Goal: Browse casually

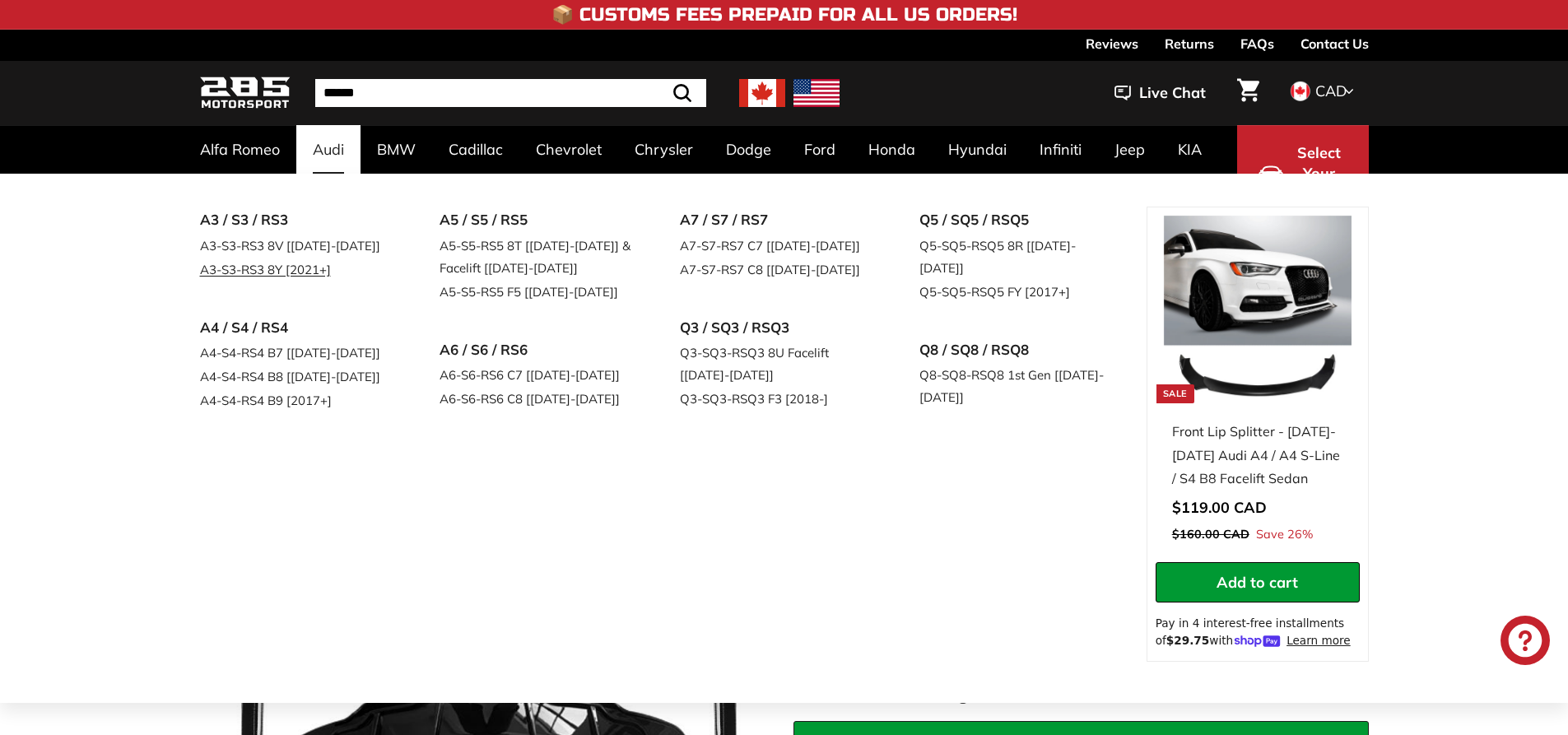
scroll to position [329, 0]
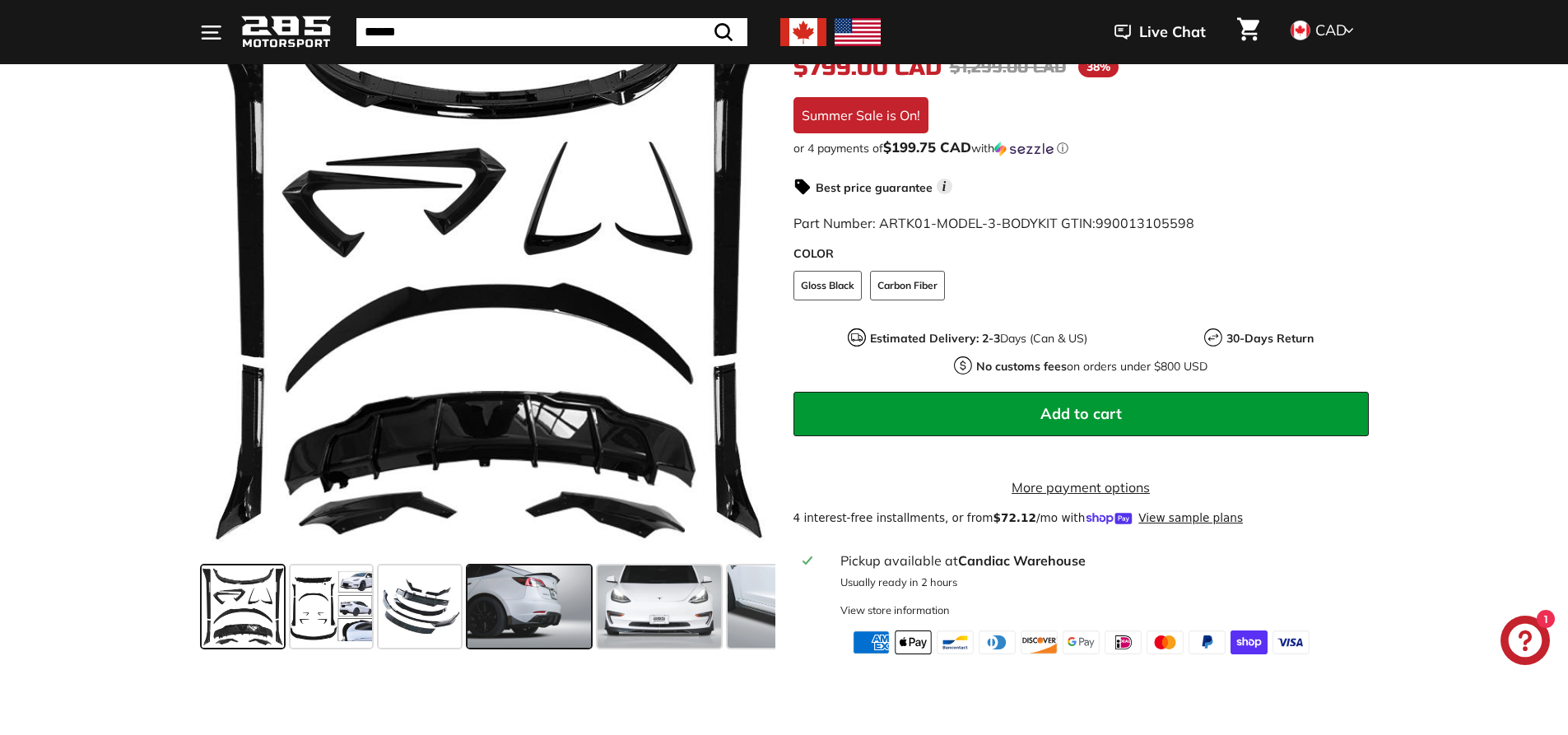
click at [560, 598] on span at bounding box center [529, 606] width 123 height 82
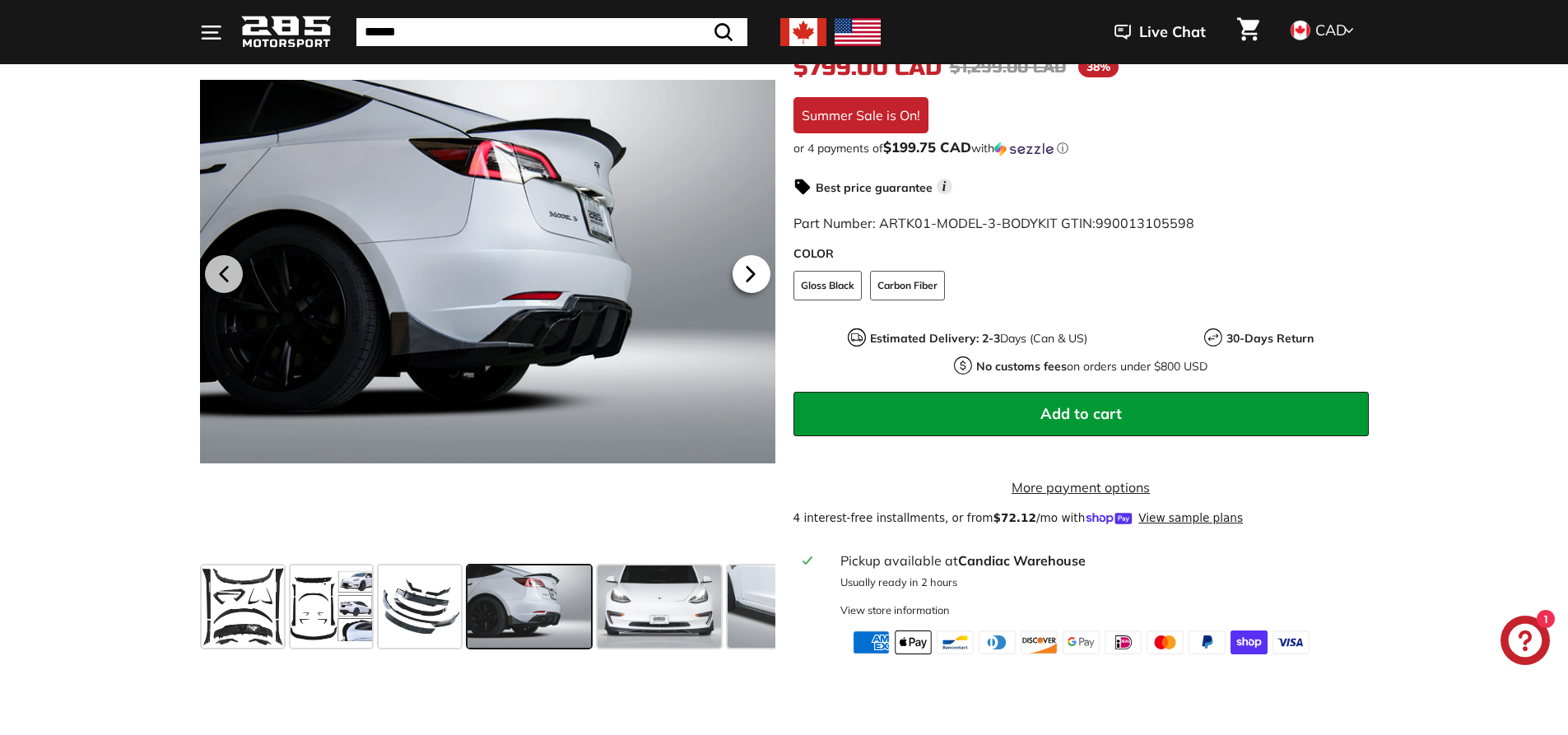
click at [757, 292] on icon at bounding box center [751, 273] width 38 height 38
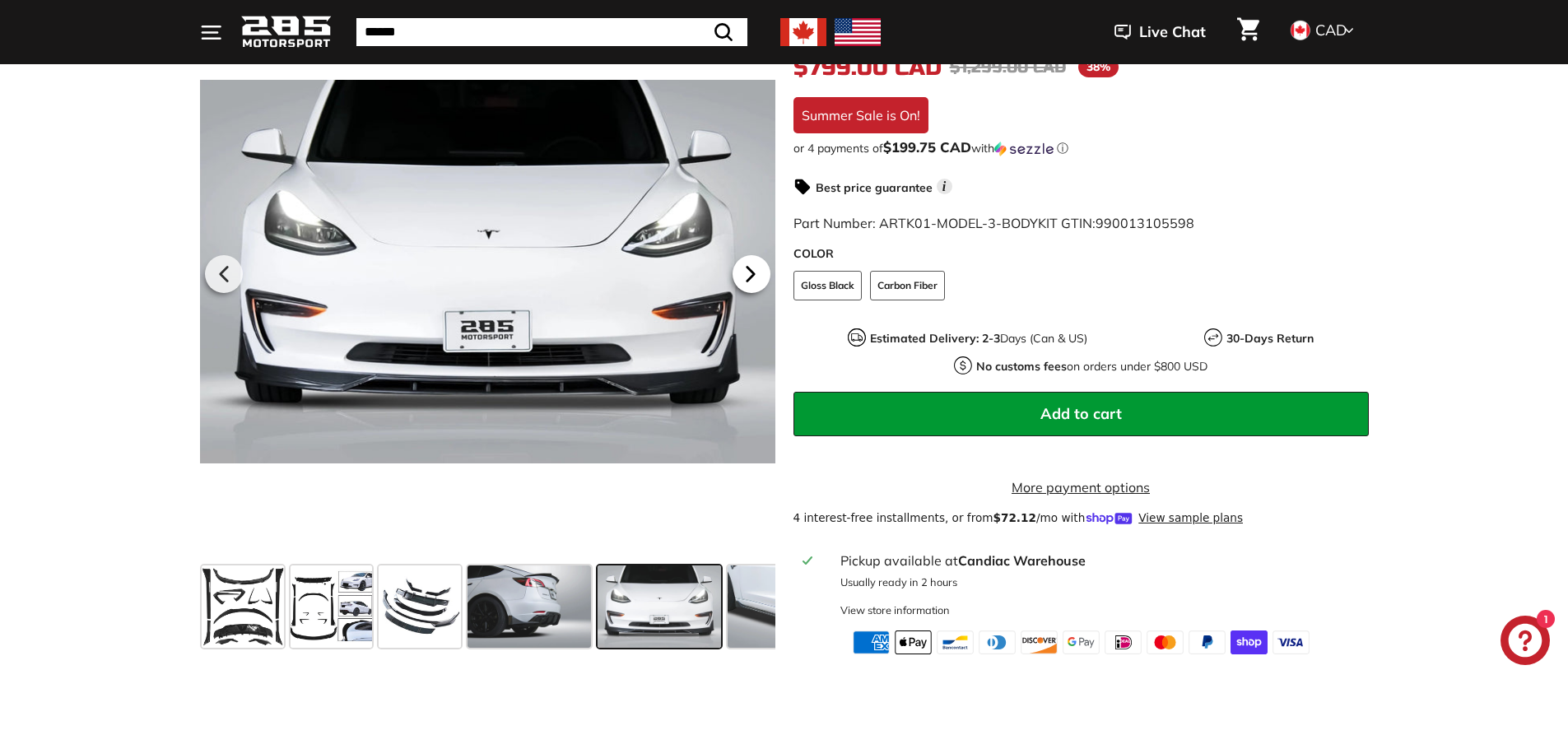
click at [757, 292] on icon at bounding box center [751, 273] width 38 height 38
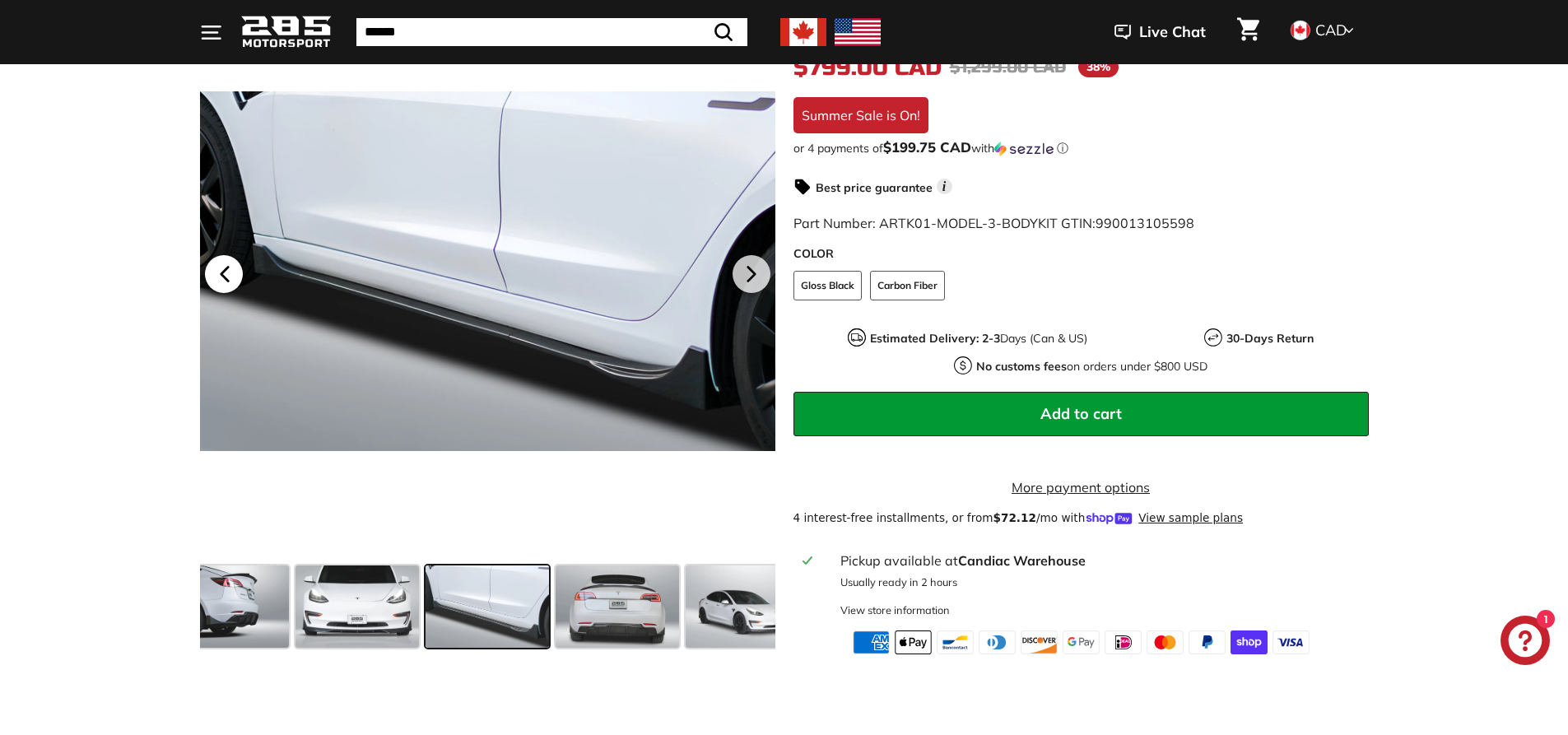
click at [208, 284] on icon at bounding box center [225, 273] width 38 height 38
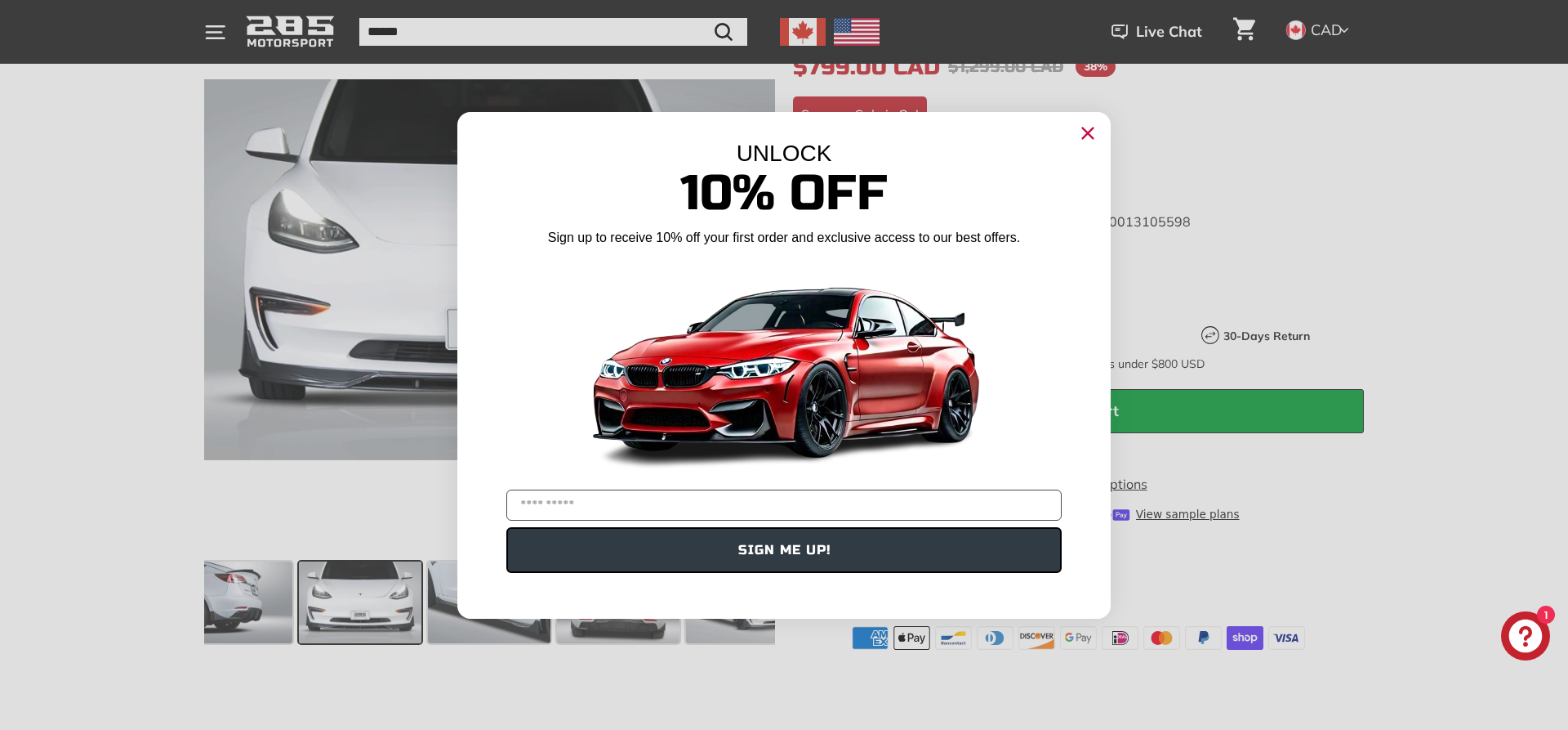
click at [1089, 132] on icon "Close dialog" at bounding box center [1088, 132] width 10 height 10
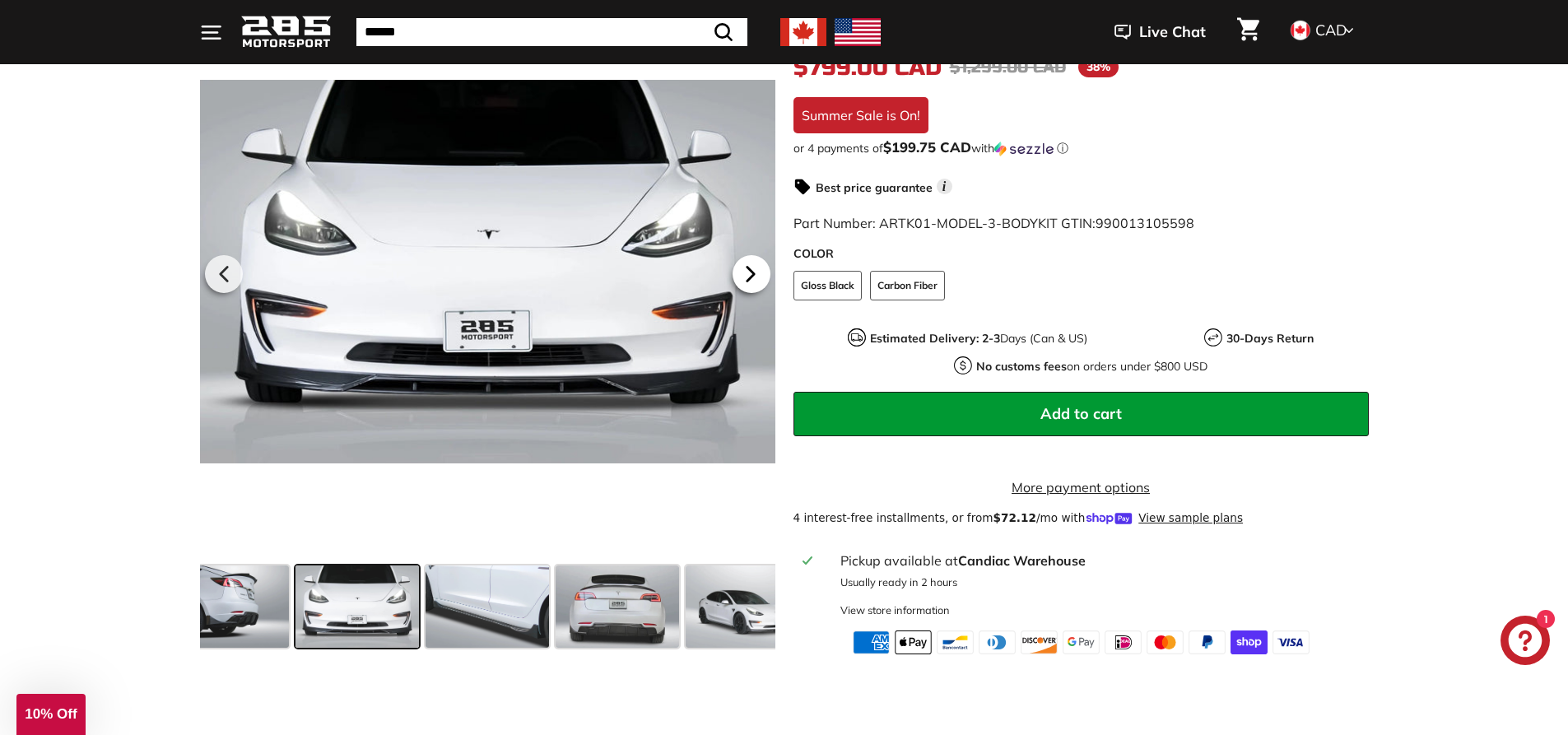
click at [760, 281] on icon at bounding box center [751, 273] width 38 height 38
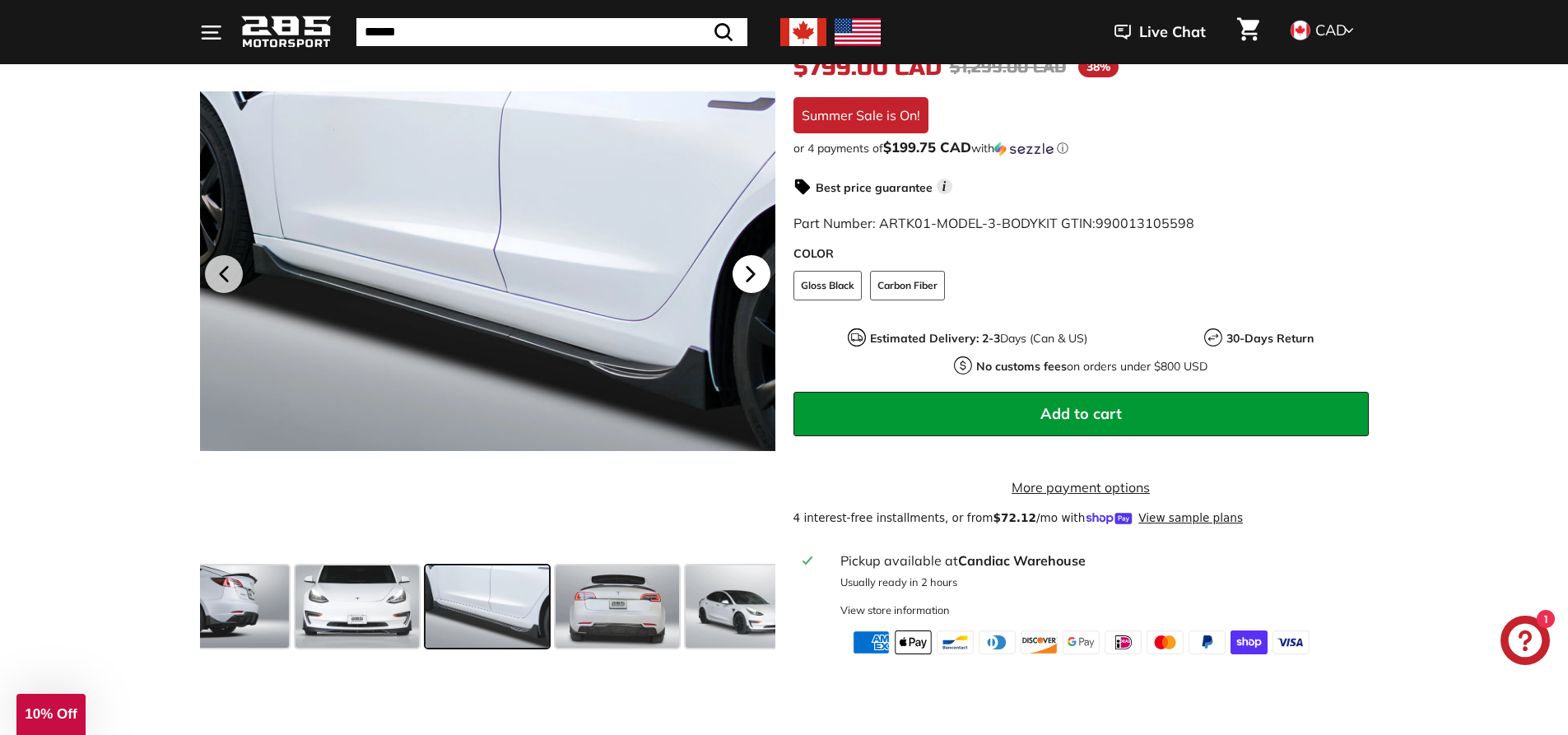
click at [760, 279] on icon at bounding box center [751, 273] width 38 height 38
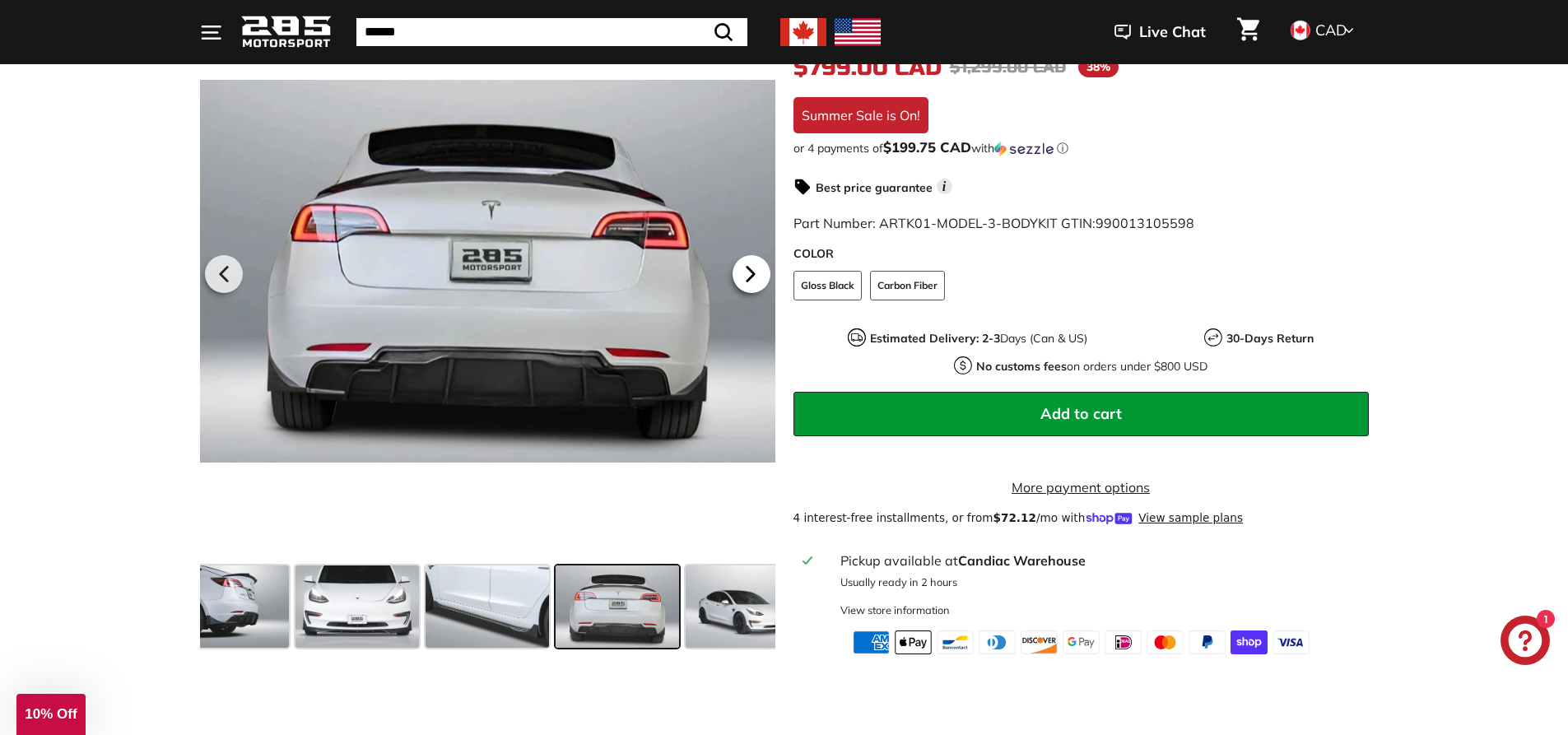
click at [760, 279] on icon at bounding box center [751, 273] width 38 height 38
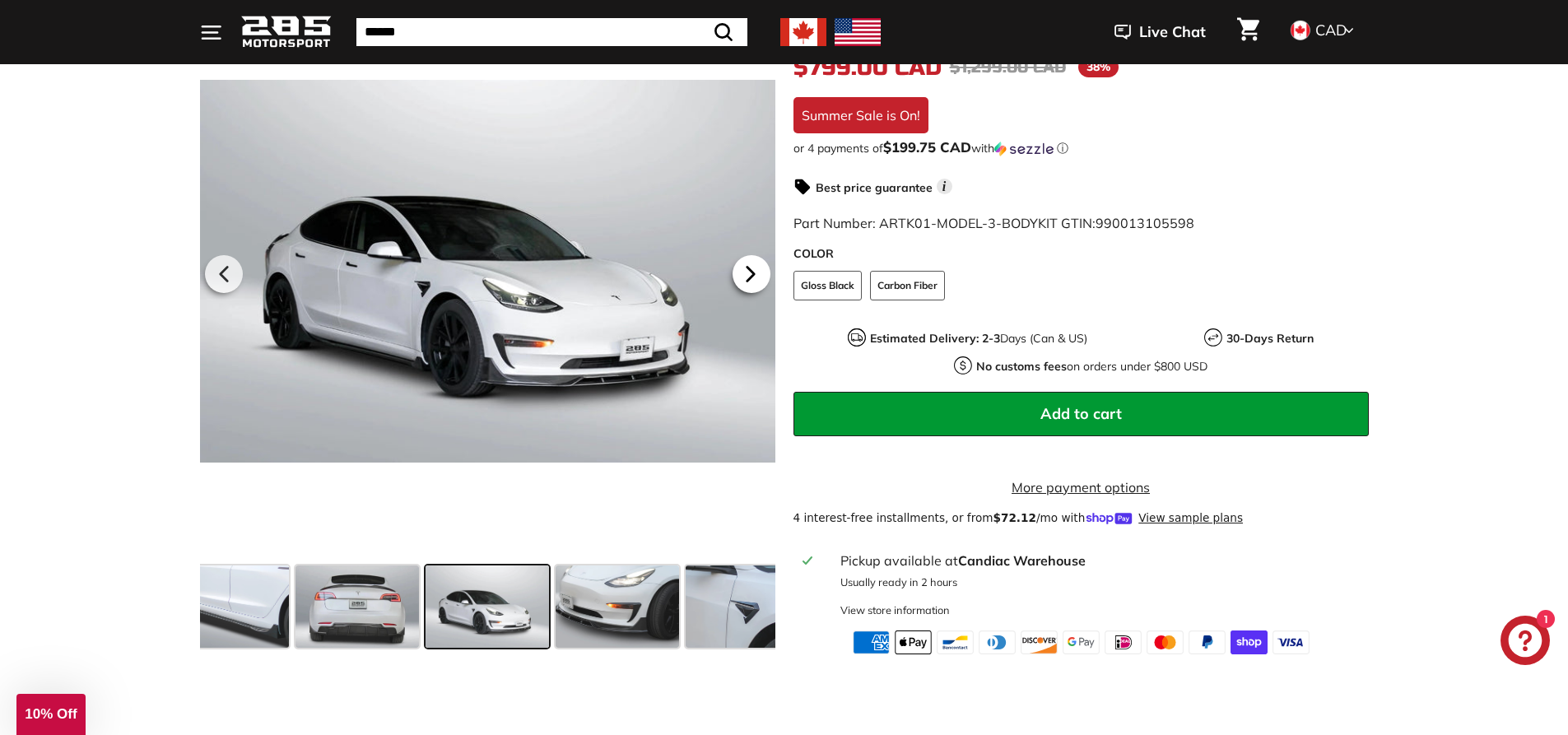
click at [761, 279] on icon at bounding box center [751, 273] width 38 height 38
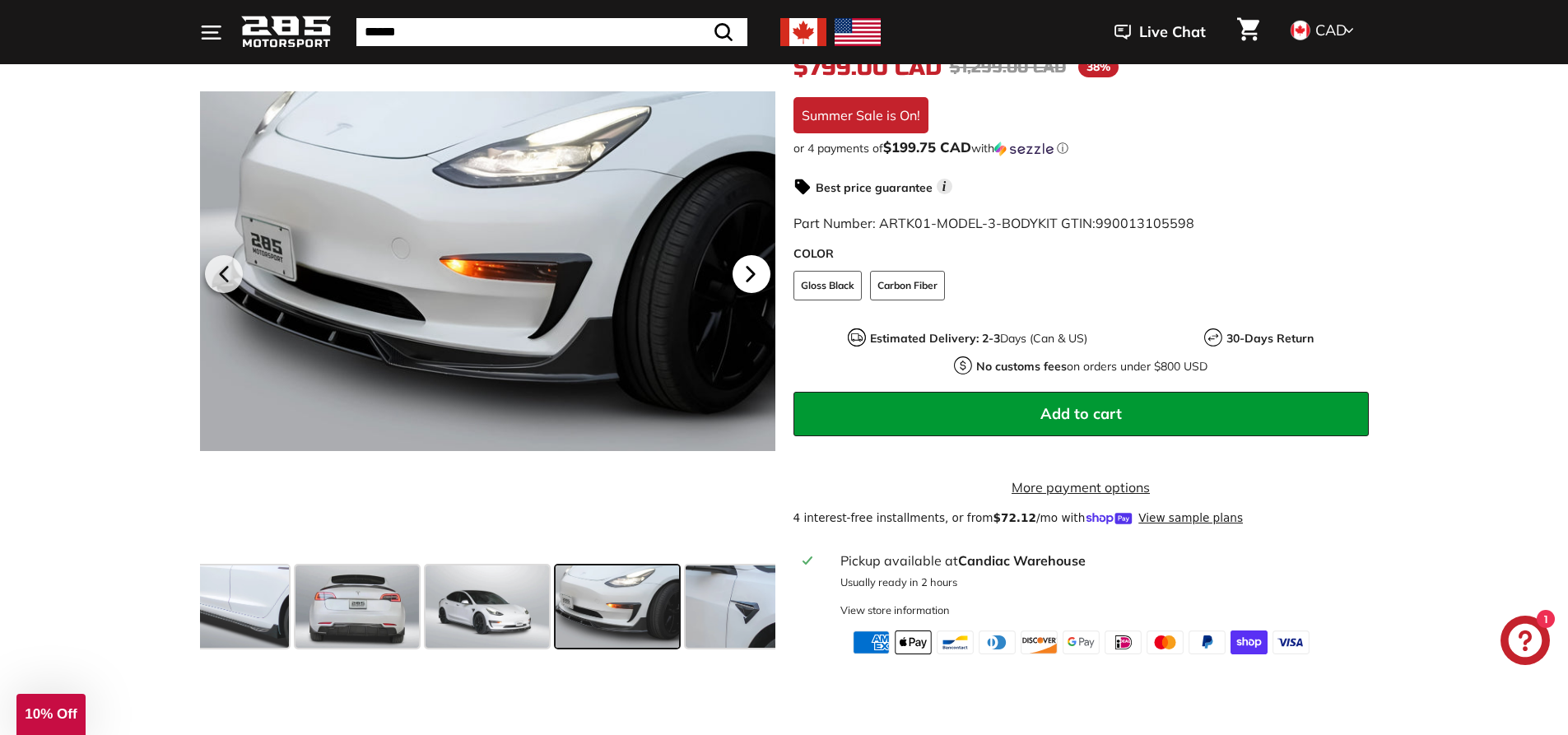
click at [761, 279] on icon at bounding box center [751, 273] width 38 height 38
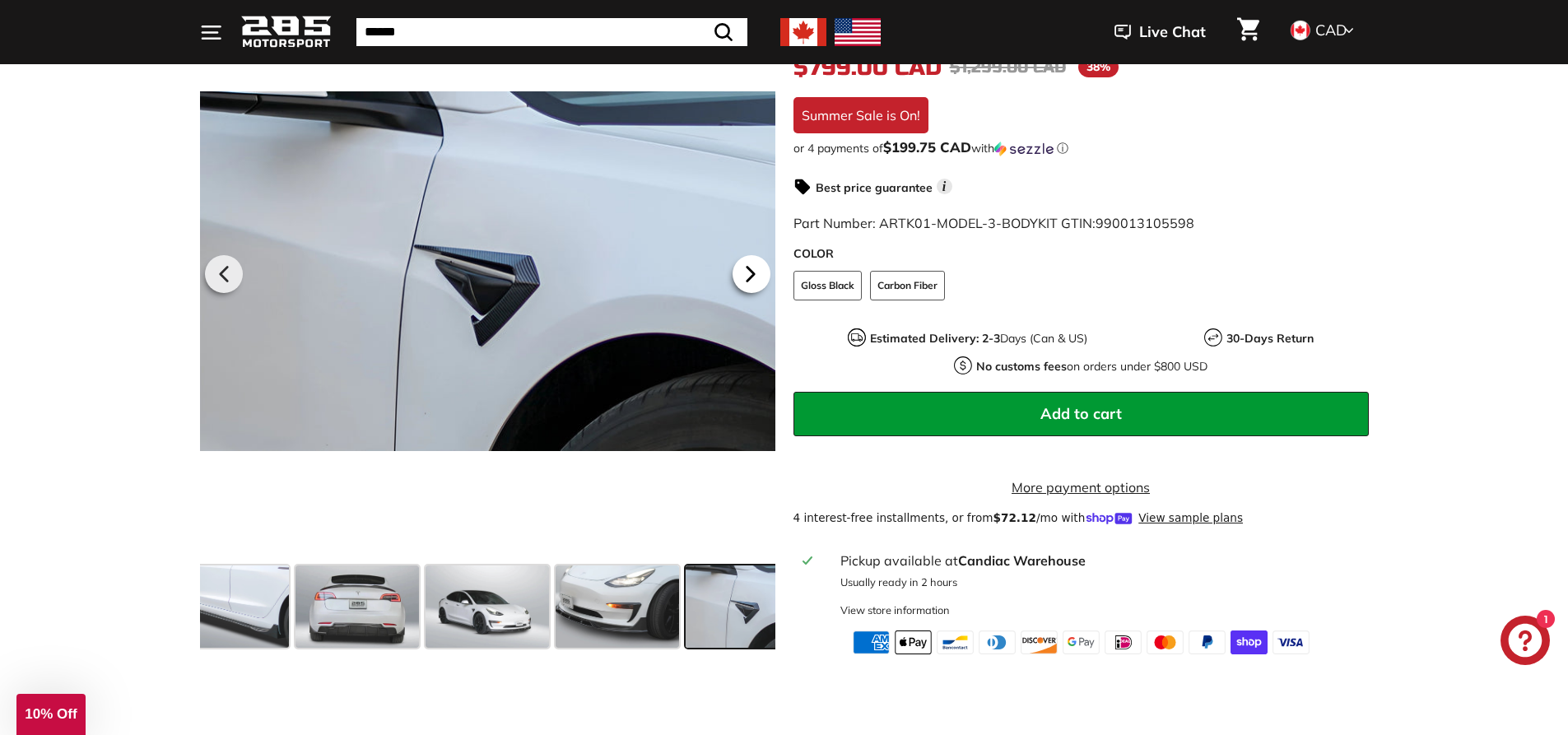
scroll to position [0, 818]
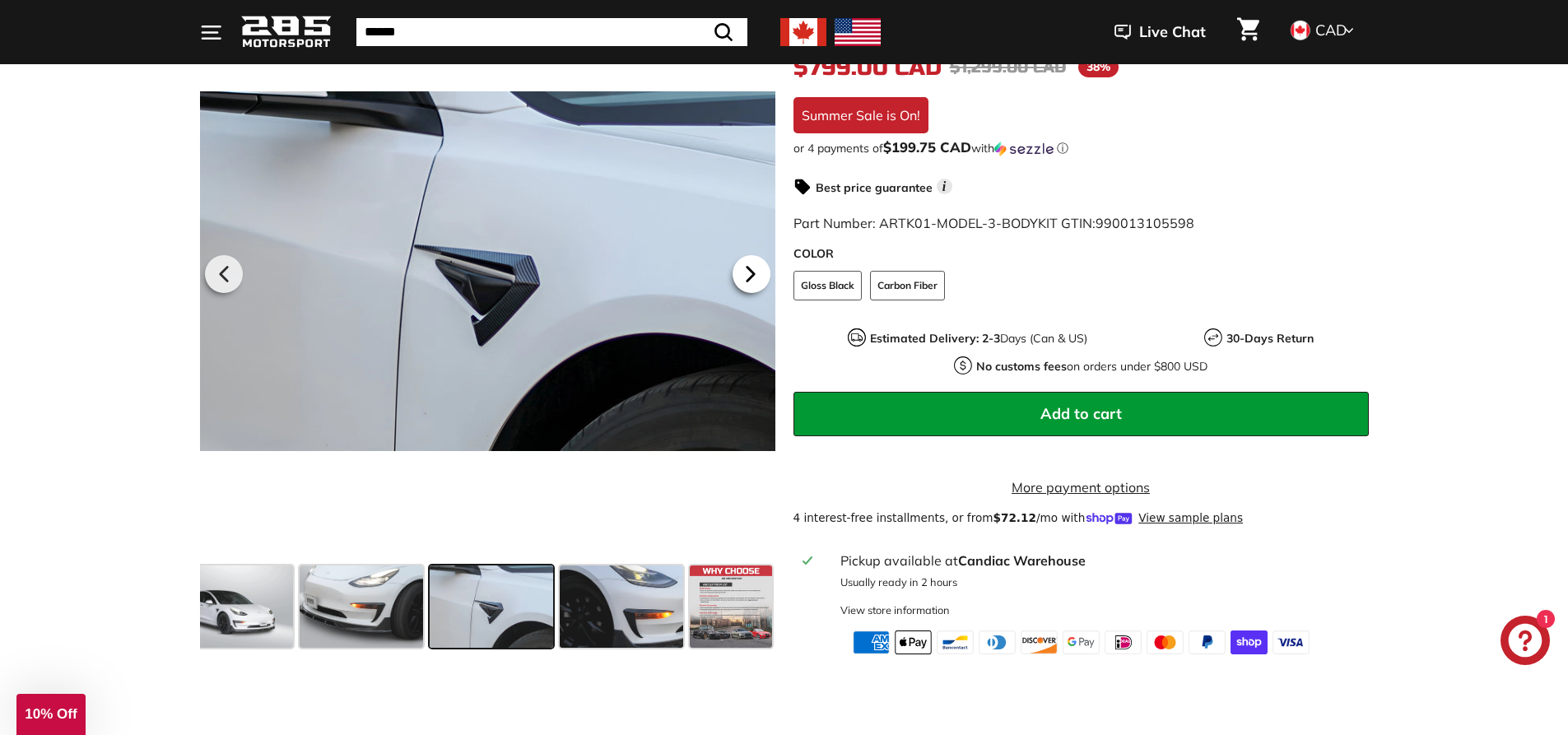
click at [762, 279] on icon at bounding box center [751, 273] width 38 height 38
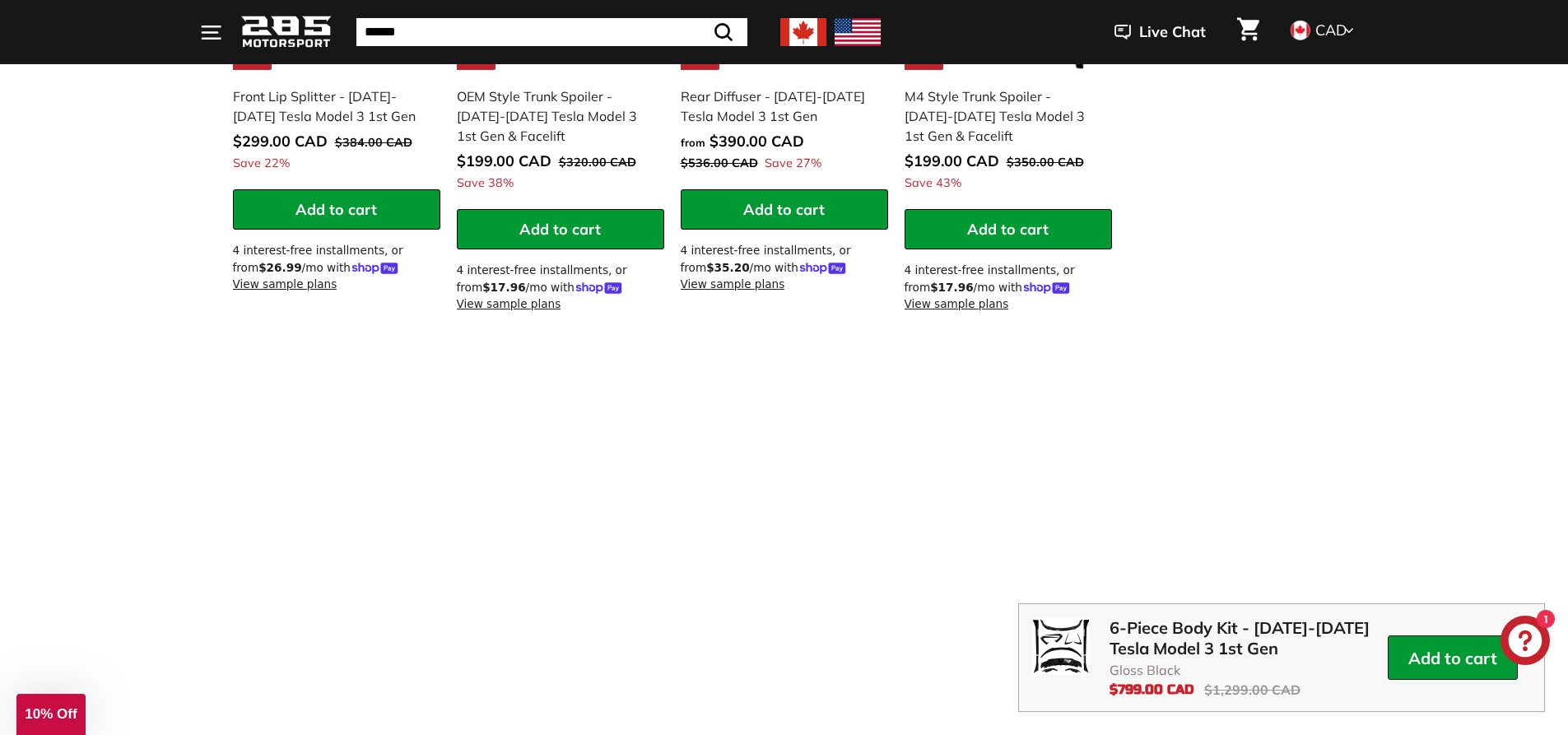
scroll to position [2304, 0]
